Goal: Information Seeking & Learning: Check status

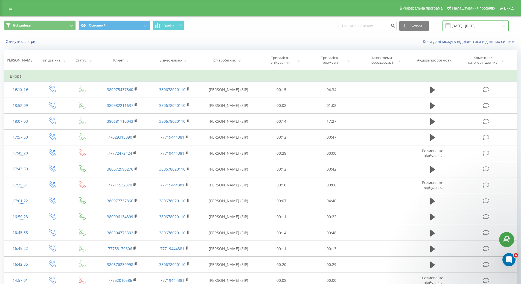
click at [494, 28] on input "22.09.2025 - 22.09.2025" at bounding box center [475, 26] width 66 height 11
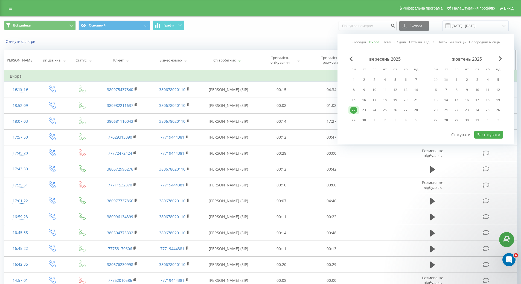
click at [311, 66] on th "Тривалість розмови" at bounding box center [332, 60] width 50 height 20
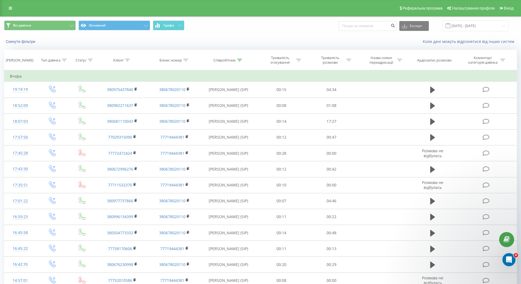
click at [509, 29] on div "Всі дзвінки Основний Графік Експорт .csv .xls .xlsx 22.09.2025 - 22.09.2025" at bounding box center [260, 26] width 513 height 11
click at [498, 22] on input "22.09.2025 - 22.09.2025" at bounding box center [475, 26] width 66 height 11
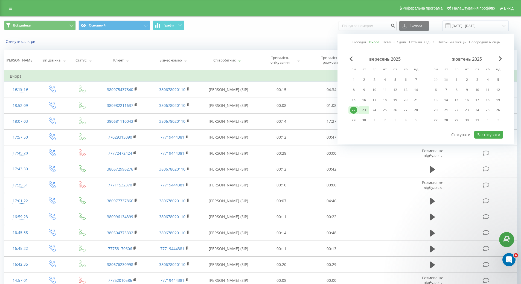
click at [364, 109] on div "23" at bounding box center [363, 110] width 7 height 7
click at [490, 136] on button "Застосувати" at bounding box center [488, 135] width 29 height 8
type input "[DATE] - [DATE]"
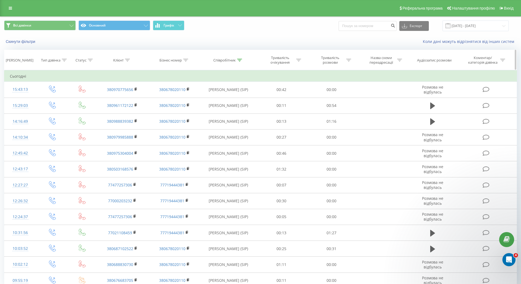
click at [243, 60] on div "Співробітник" at bounding box center [228, 60] width 56 height 5
click at [248, 96] on input "Олександр Ген" at bounding box center [228, 100] width 48 height 10
click at [246, 96] on input "text" at bounding box center [228, 100] width 48 height 10
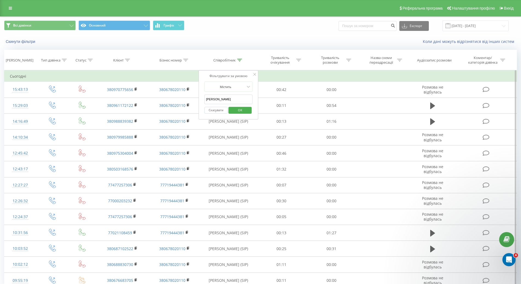
click at [245, 101] on input "Богдан" at bounding box center [228, 100] width 48 height 10
click at [238, 102] on input "Богдан" at bounding box center [228, 100] width 48 height 10
type input "Депутат"
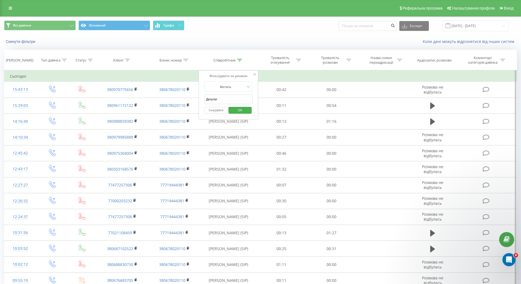
click button "OK" at bounding box center [239, 110] width 23 height 7
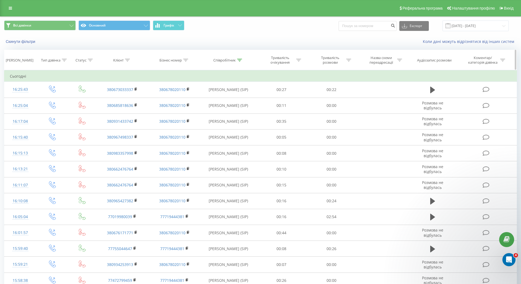
click at [229, 54] on th "Співробітник" at bounding box center [228, 60] width 56 height 20
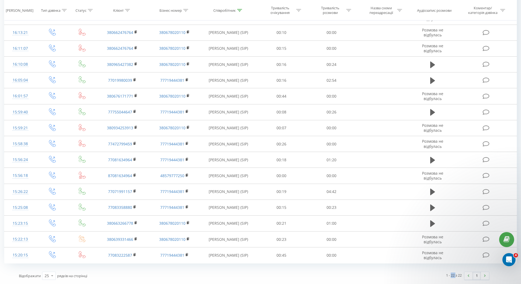
drag, startPoint x: 456, startPoint y: 275, endPoint x: 451, endPoint y: 275, distance: 4.9
click at [451, 275] on div "1 - 22 з 22" at bounding box center [454, 275] width 16 height 5
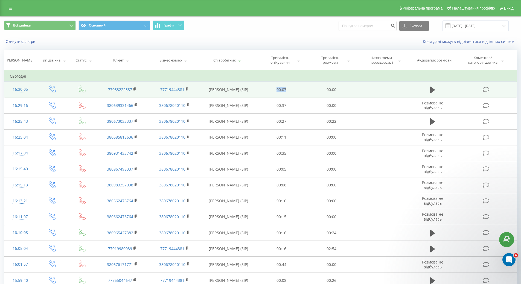
drag, startPoint x: 268, startPoint y: 89, endPoint x: 302, endPoint y: 87, distance: 33.7
click at [302, 87] on td "00:07" at bounding box center [281, 90] width 50 height 16
click at [304, 87] on td "00:07" at bounding box center [281, 90] width 50 height 16
drag, startPoint x: 321, startPoint y: 88, endPoint x: 361, endPoint y: 91, distance: 39.7
click at [361, 91] on tr "16:30:05 77083222587 77719444381 [PERSON_NAME] (SIP) 00:07 00:00" at bounding box center [260, 90] width 512 height 16
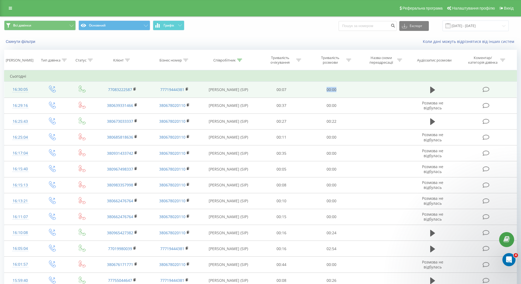
click at [361, 91] on td at bounding box center [382, 90] width 52 height 16
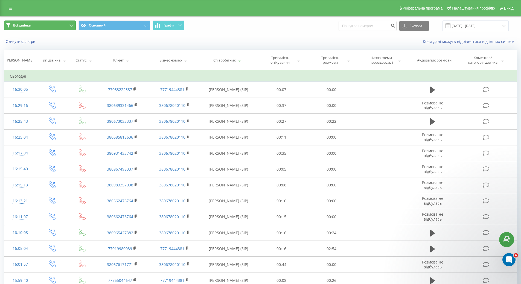
click at [71, 26] on icon at bounding box center [71, 26] width 4 height 2
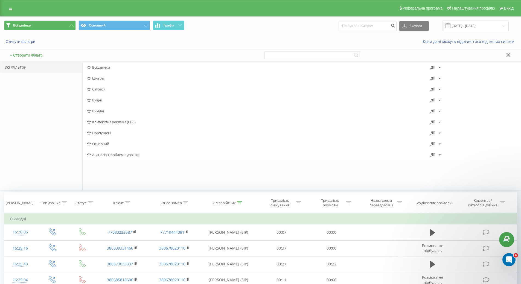
click at [319, 29] on div "Всі дзвінки Основний Графік Експорт .csv .xls .xlsx [DATE] - [DATE]" at bounding box center [260, 26] width 513 height 11
click at [504, 54] on div at bounding box center [390, 55] width 253 height 13
click at [507, 54] on icon at bounding box center [508, 55] width 4 height 4
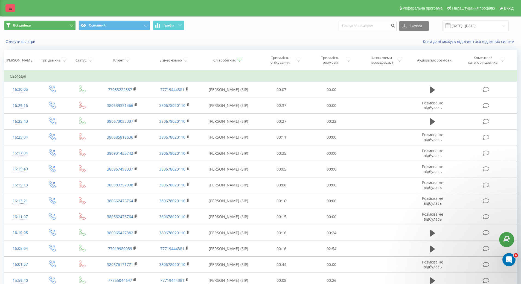
click at [12, 9] on icon at bounding box center [10, 8] width 3 height 4
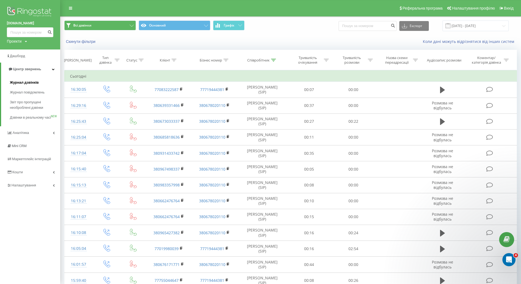
click at [23, 81] on span "Журнал дзвінків" at bounding box center [24, 82] width 29 height 5
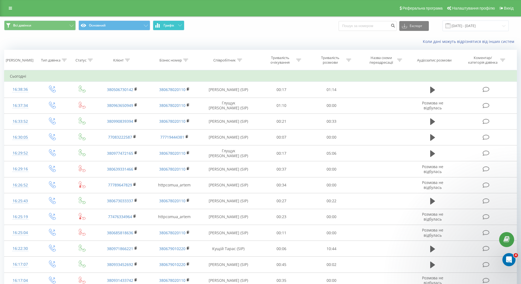
click at [181, 22] on button "Графік" at bounding box center [168, 26] width 31 height 10
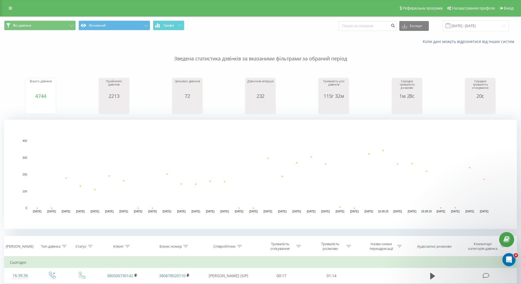
click at [140, 20] on div "Всі дзвінки Основний Графік Експорт .csv .xls .xlsx 23.08.2025 - 23.09.2025" at bounding box center [260, 26] width 520 height 18
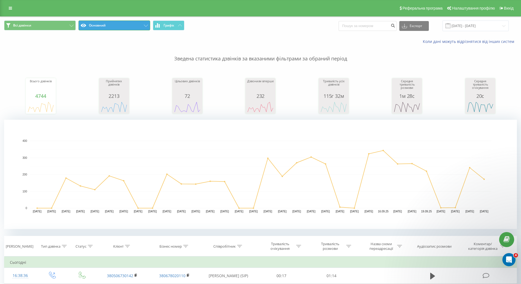
click at [138, 25] on button "Основний" at bounding box center [114, 26] width 72 height 10
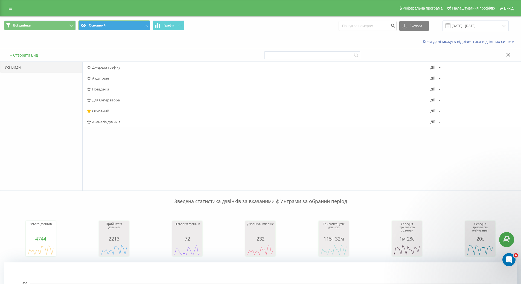
click at [132, 25] on button "Основний" at bounding box center [114, 26] width 72 height 10
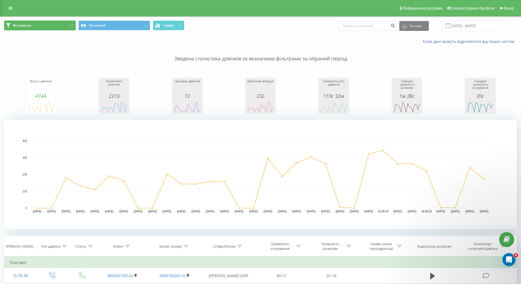
click at [74, 24] on button "Всі дзвінки" at bounding box center [40, 26] width 72 height 10
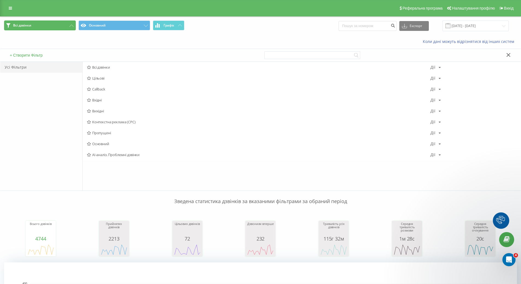
click at [66, 24] on button "Всі дзвінки" at bounding box center [40, 26] width 72 height 10
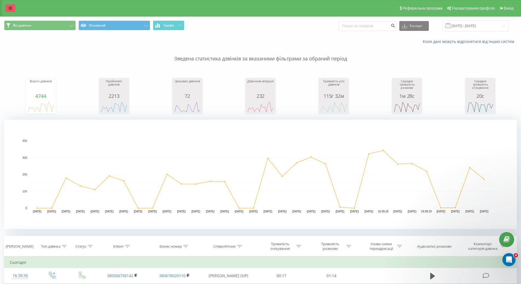
click at [11, 11] on link at bounding box center [10, 8] width 10 height 8
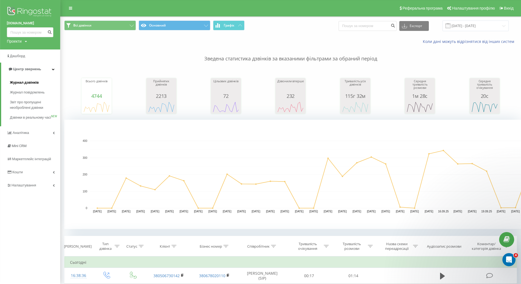
click at [32, 81] on span "Журнал дзвінків" at bounding box center [24, 82] width 29 height 5
click at [29, 71] on span "Центр звернень" at bounding box center [27, 69] width 28 height 4
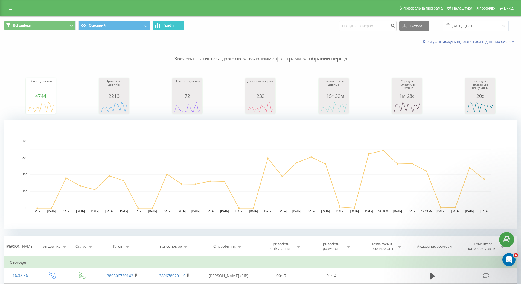
click at [167, 23] on button "Графік" at bounding box center [168, 26] width 31 height 10
